Goal: Task Accomplishment & Management: Use online tool/utility

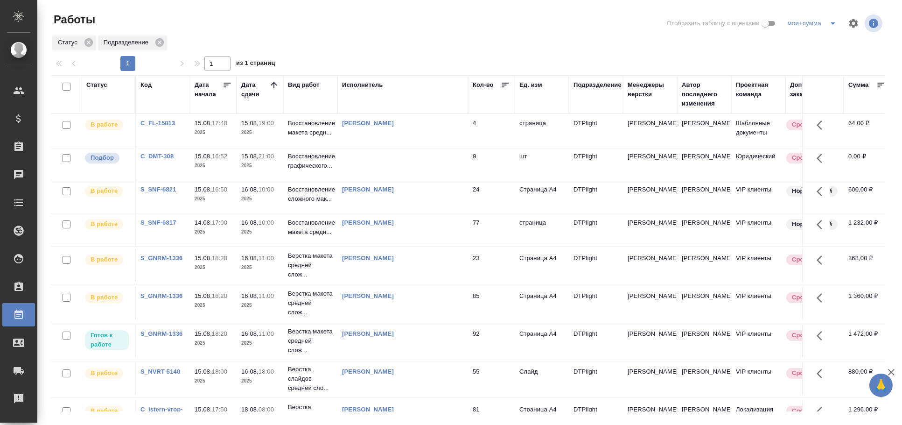
click at [420, 146] on td at bounding box center [402, 130] width 131 height 33
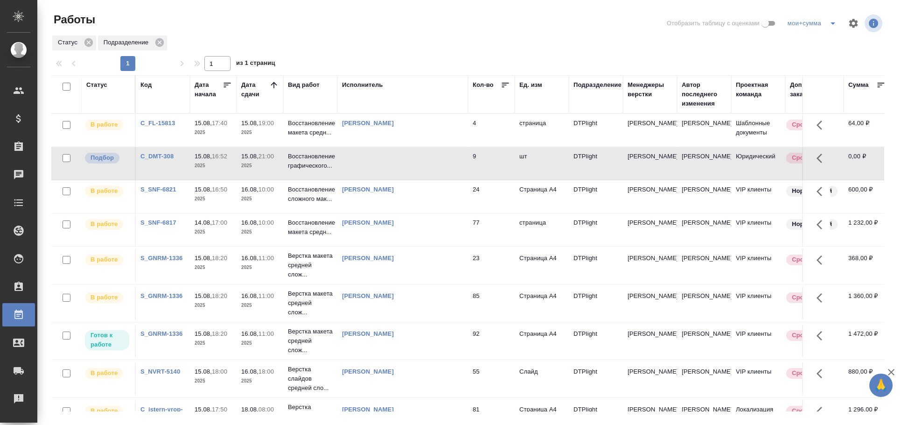
click at [420, 146] on td at bounding box center [402, 130] width 131 height 33
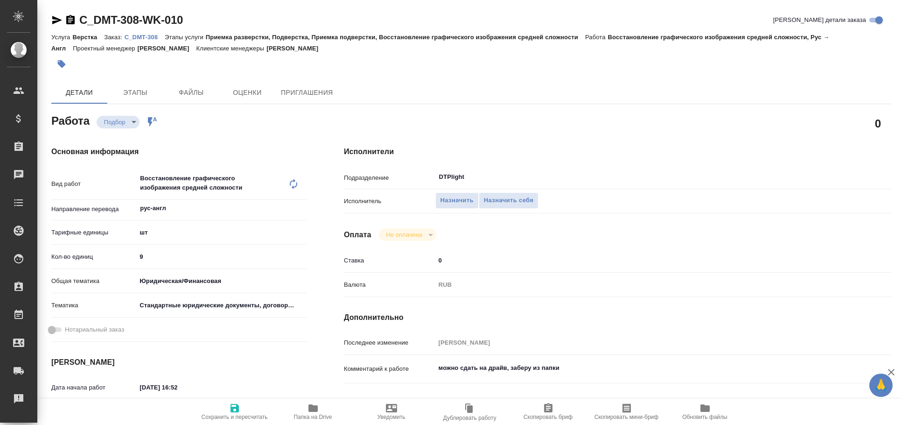
type textarea "x"
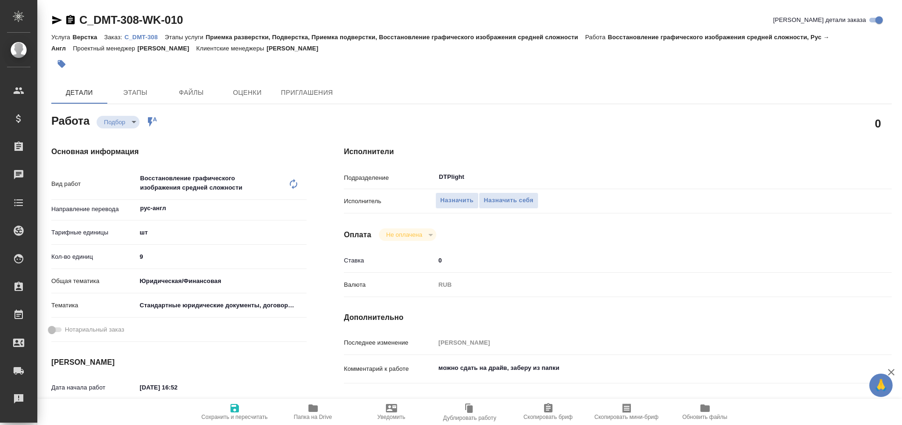
type textarea "x"
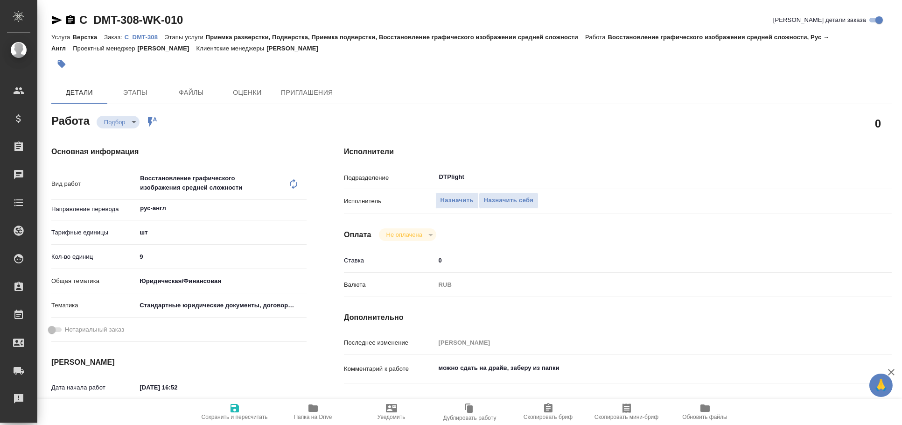
type textarea "x"
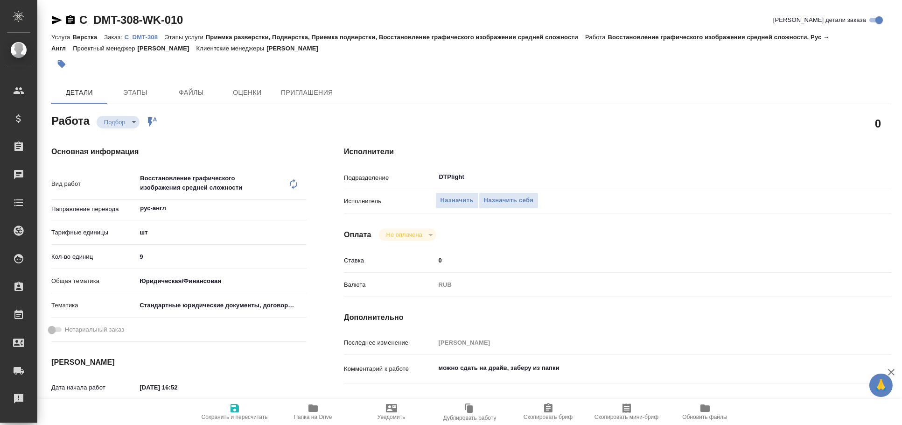
type textarea "x"
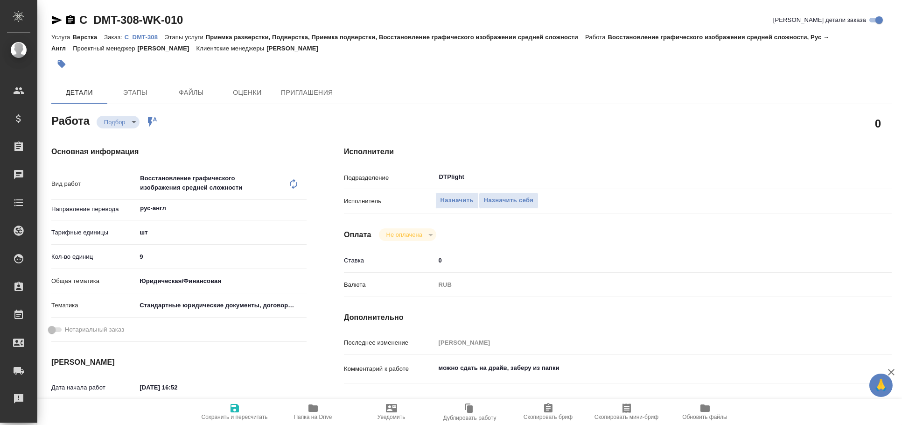
type textarea "x"
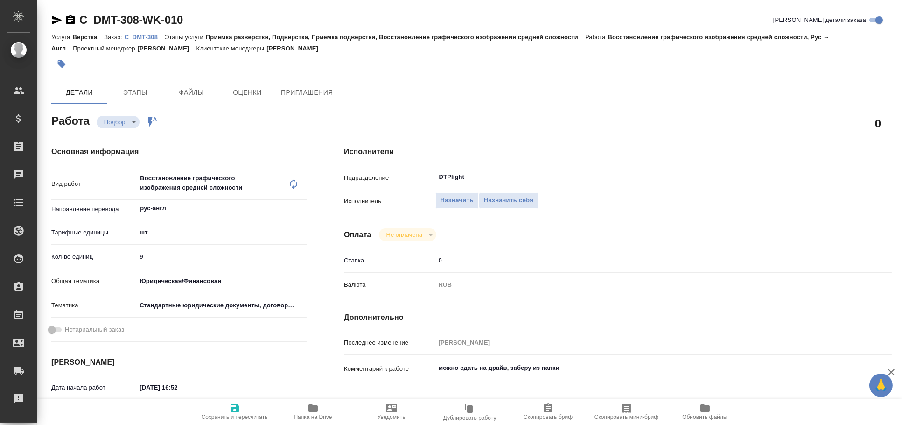
type textarea "x"
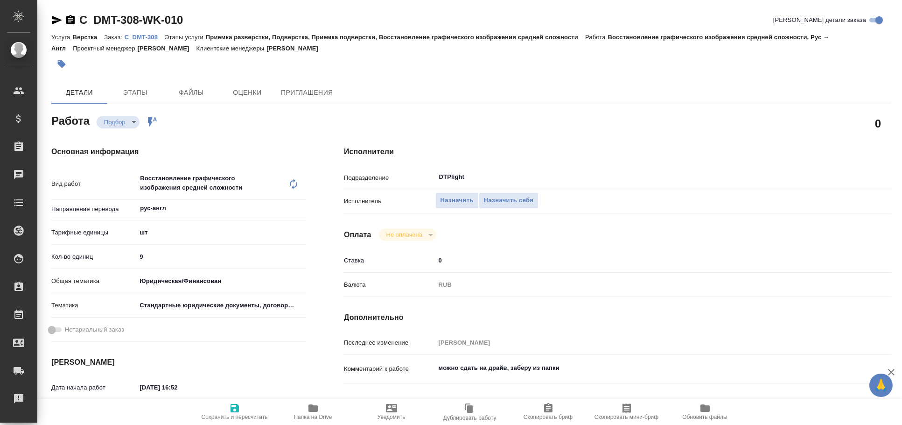
click at [55, 23] on icon "button" at bounding box center [56, 19] width 11 height 11
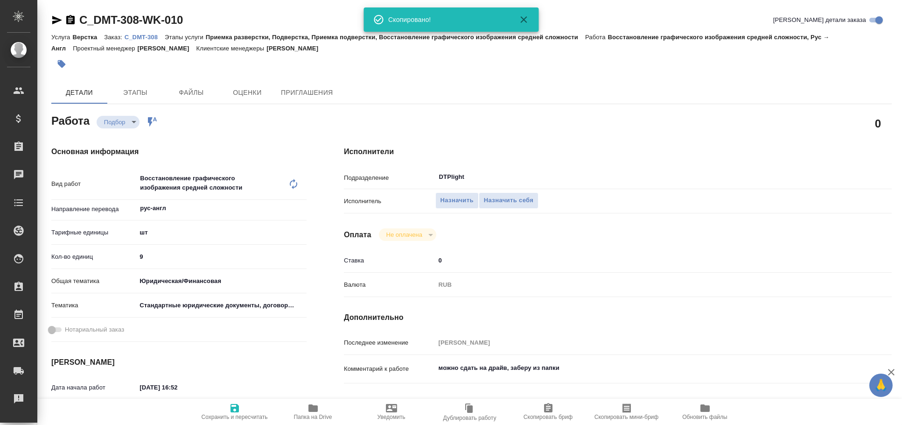
type textarea "x"
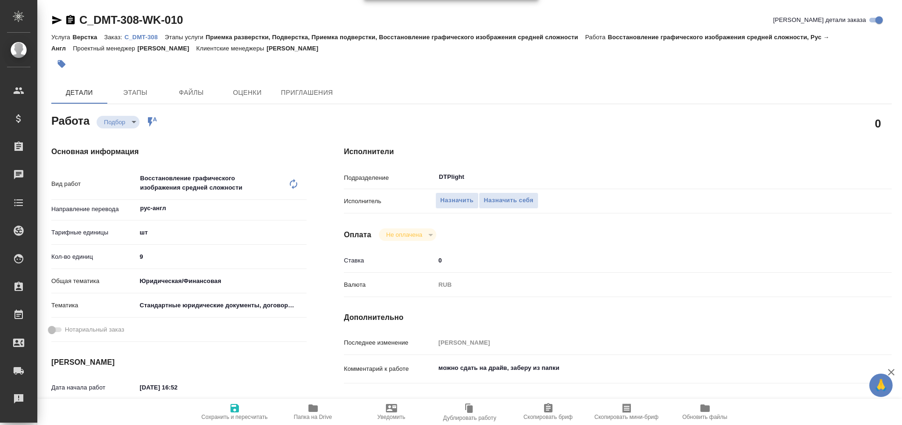
type textarea "x"
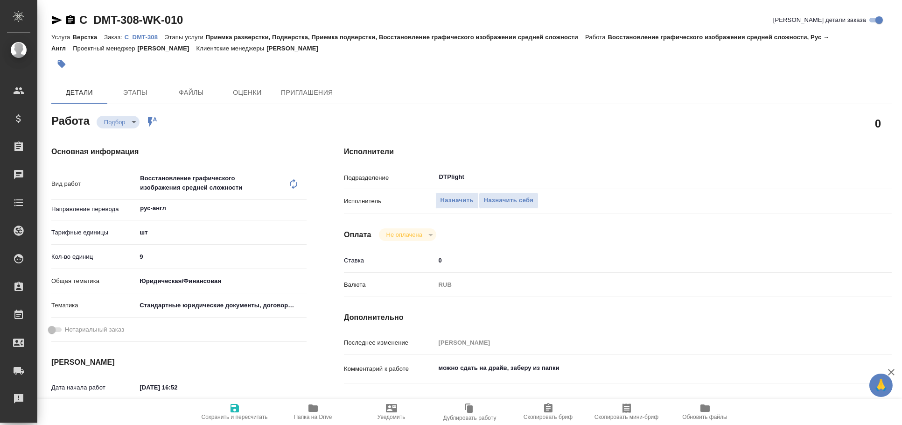
click at [53, 21] on icon "button" at bounding box center [56, 19] width 11 height 11
